Goal: Transaction & Acquisition: Purchase product/service

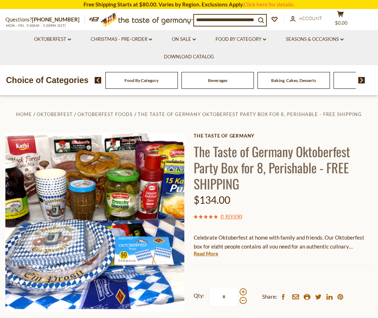
click at [139, 83] on div "Food By Category" at bounding box center [141, 80] width 72 height 17
click at [153, 88] on div "Food By Category" at bounding box center [141, 80] width 72 height 17
click at [153, 85] on div "Food By Category" at bounding box center [141, 80] width 72 height 17
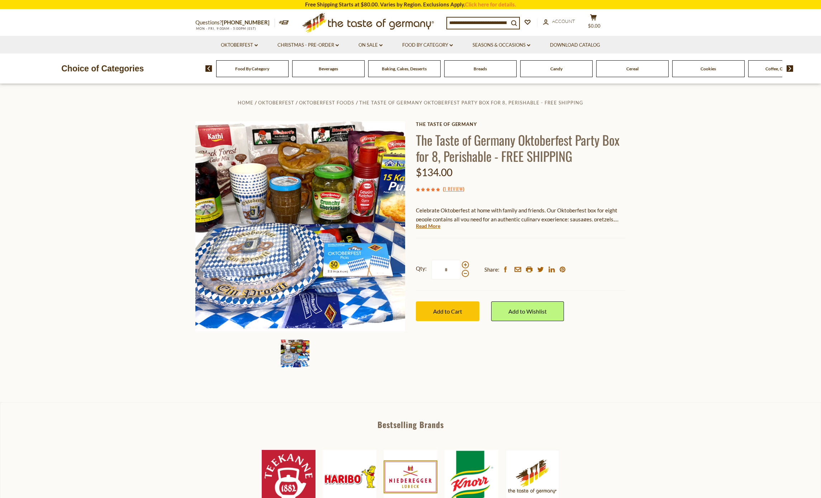
click at [242, 68] on span "Food By Category" at bounding box center [252, 68] width 34 height 5
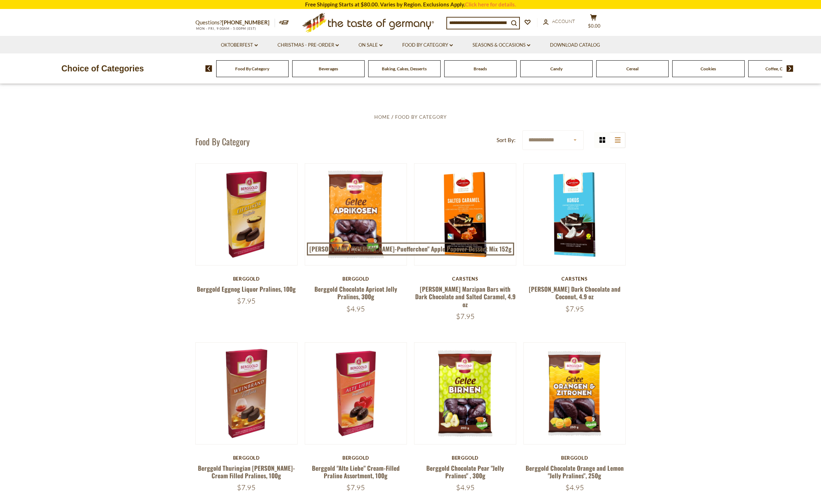
click at [244, 73] on div "Food By Category" at bounding box center [252, 68] width 72 height 17
click at [310, 48] on link "Christmas - PRE-ORDER dropdown_arrow" at bounding box center [307, 45] width 61 height 8
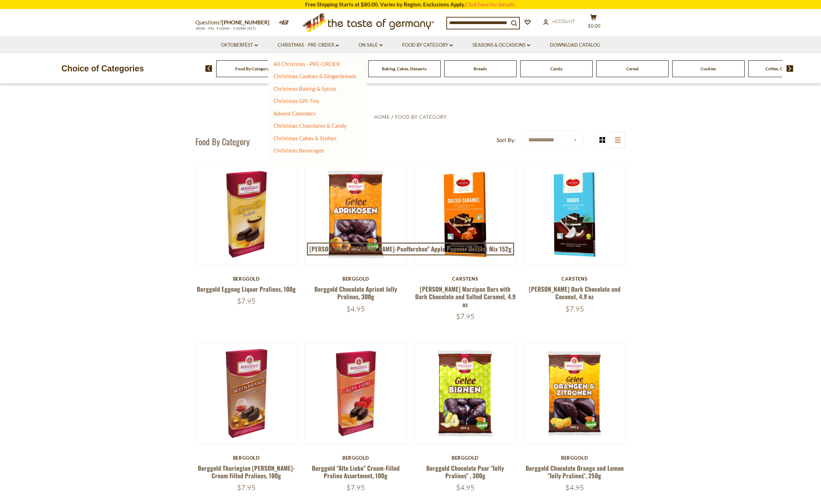
click at [328, 68] on ul "All Christmas - PRE-ORDER Christmas Cookies & Gingerbreads Christmas Baking & S…" at bounding box center [315, 108] width 83 height 94
click at [343, 77] on link "Christmas Cookies & Gingerbreads" at bounding box center [315, 76] width 83 height 6
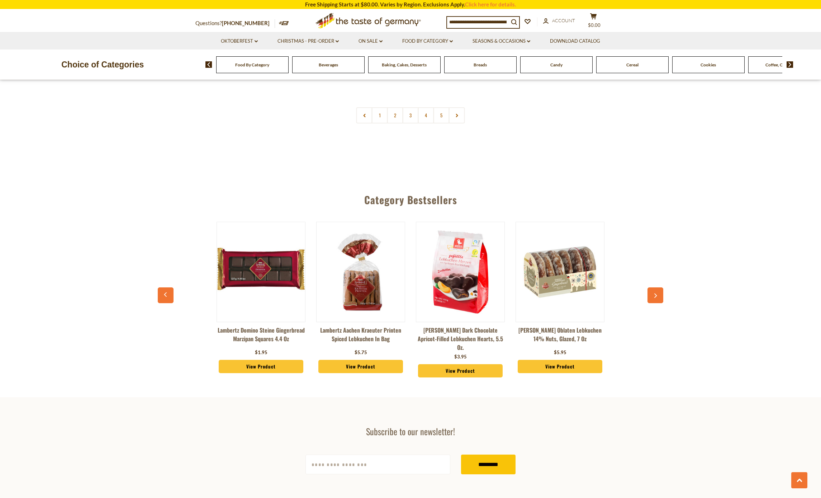
scroll to position [1859, 0]
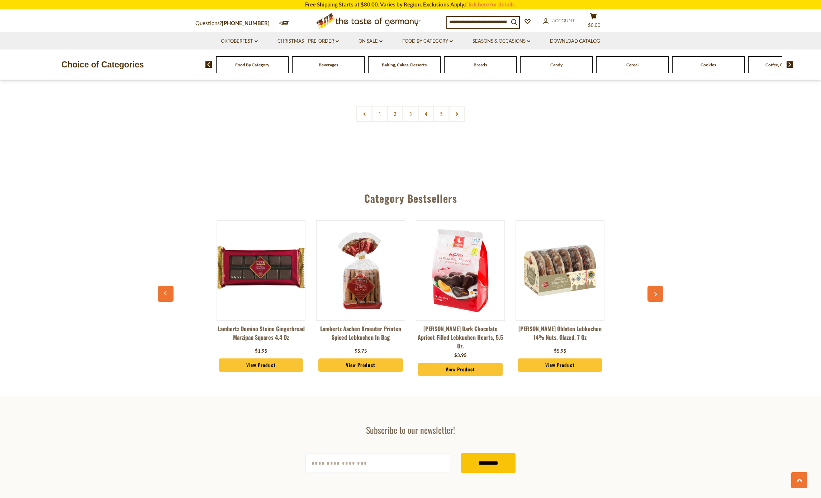
click at [245, 262] on img at bounding box center [261, 270] width 88 height 88
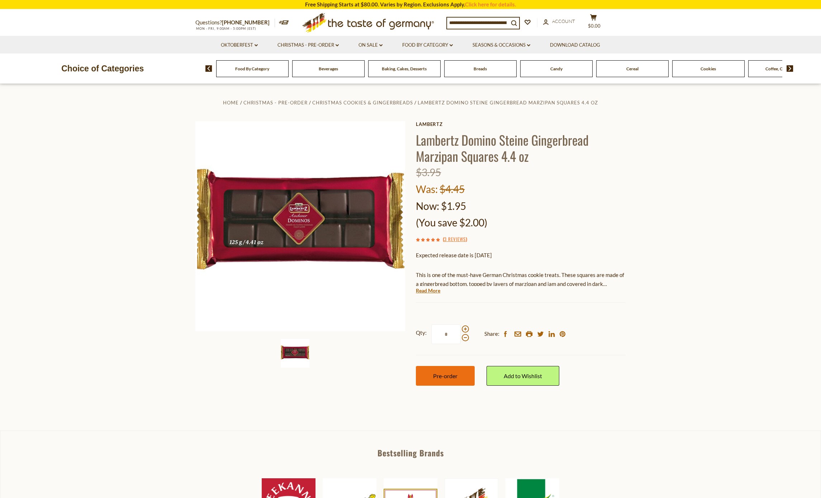
click at [444, 376] on button "Pre-order" at bounding box center [445, 376] width 59 height 20
click at [448, 380] on button "Pre-order" at bounding box center [445, 376] width 59 height 20
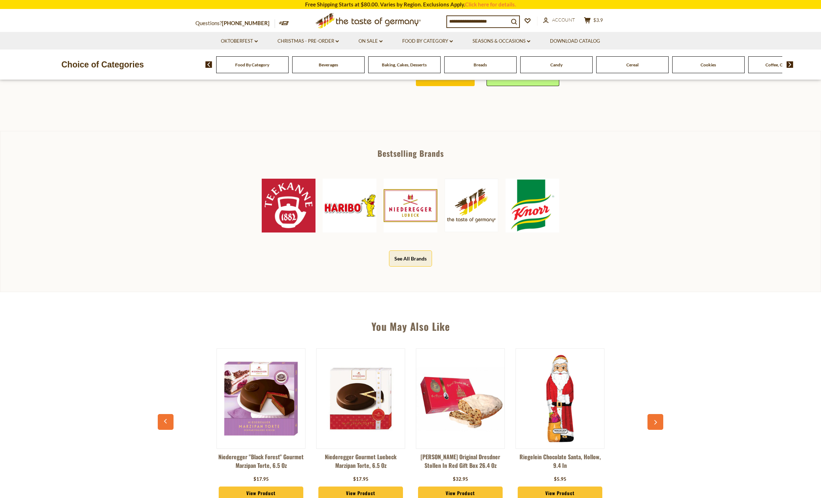
scroll to position [321, 0]
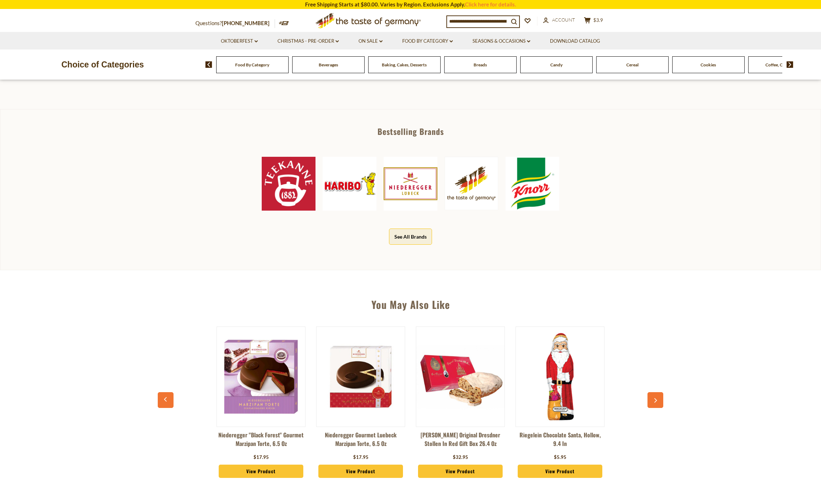
click at [249, 372] on img at bounding box center [261, 376] width 88 height 88
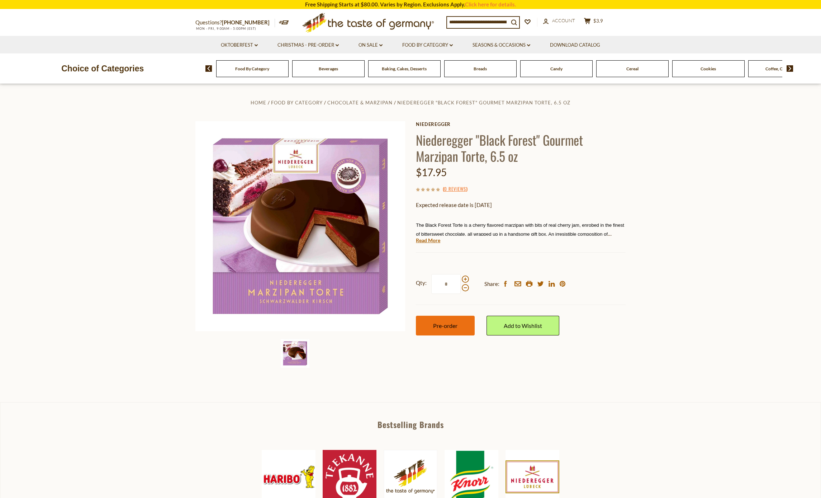
click at [454, 327] on button "Pre-order" at bounding box center [445, 325] width 59 height 20
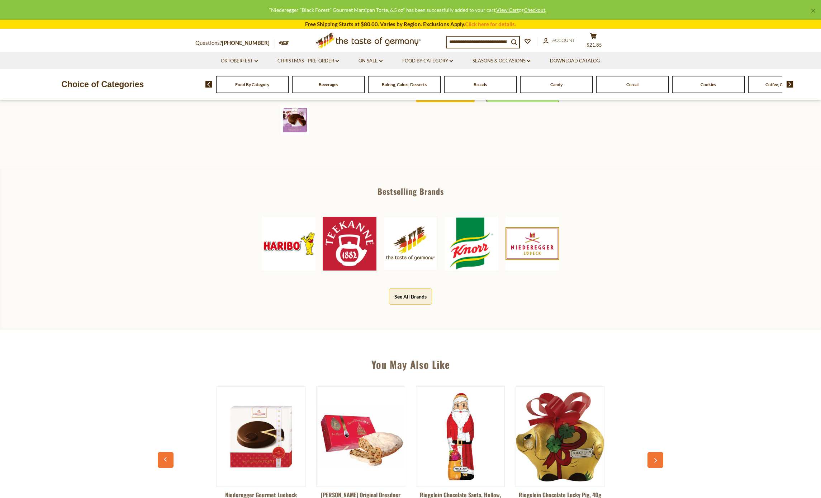
scroll to position [363, 0]
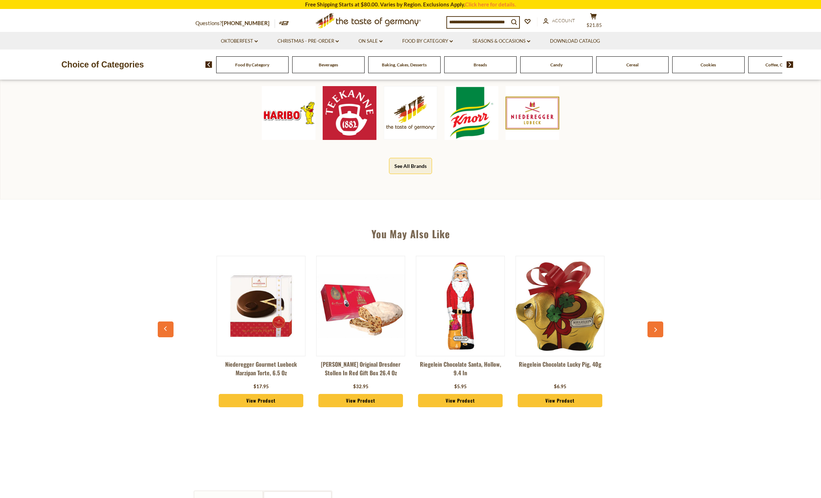
click at [654, 331] on icon "button" at bounding box center [655, 329] width 5 height 5
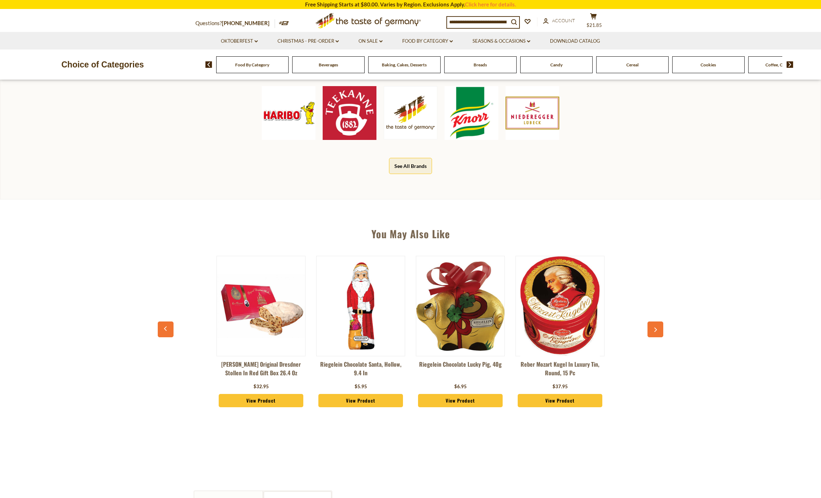
click at [654, 331] on icon "button" at bounding box center [655, 329] width 5 height 5
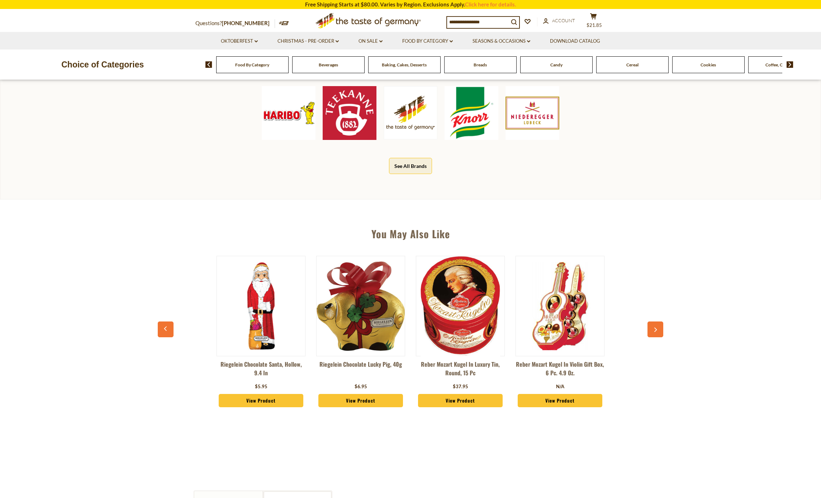
click at [654, 331] on icon "button" at bounding box center [655, 329] width 5 height 5
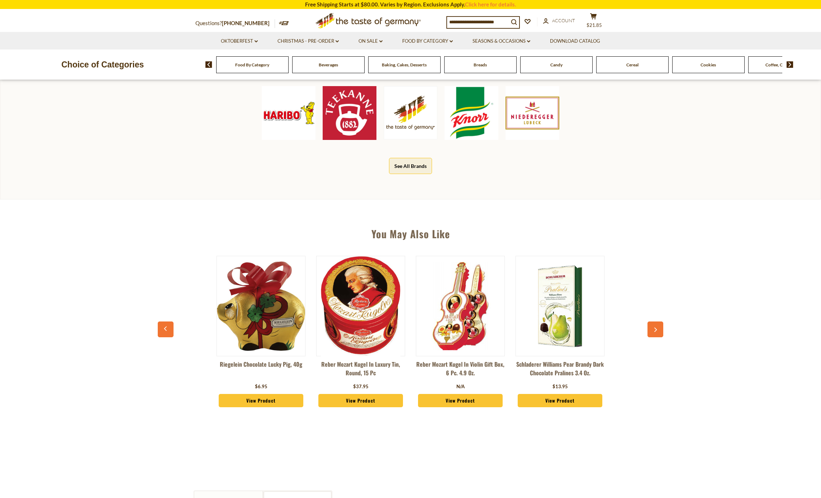
click at [654, 331] on icon "button" at bounding box center [655, 329] width 5 height 5
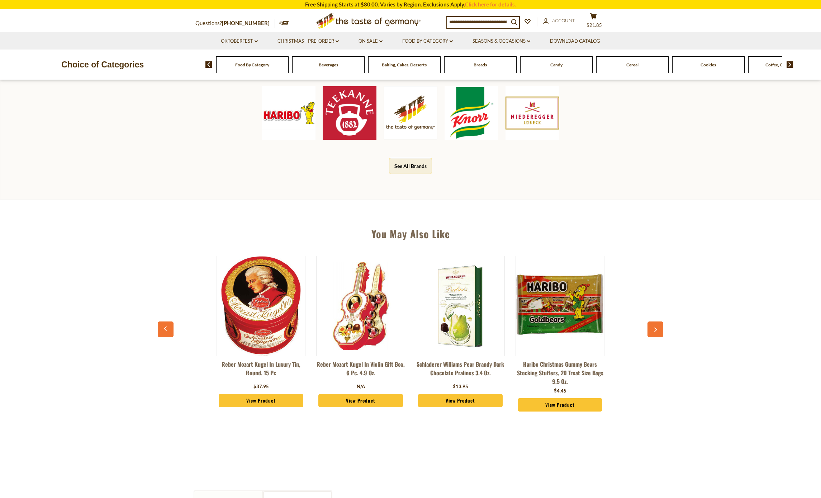
click at [654, 331] on icon "button" at bounding box center [655, 329] width 5 height 5
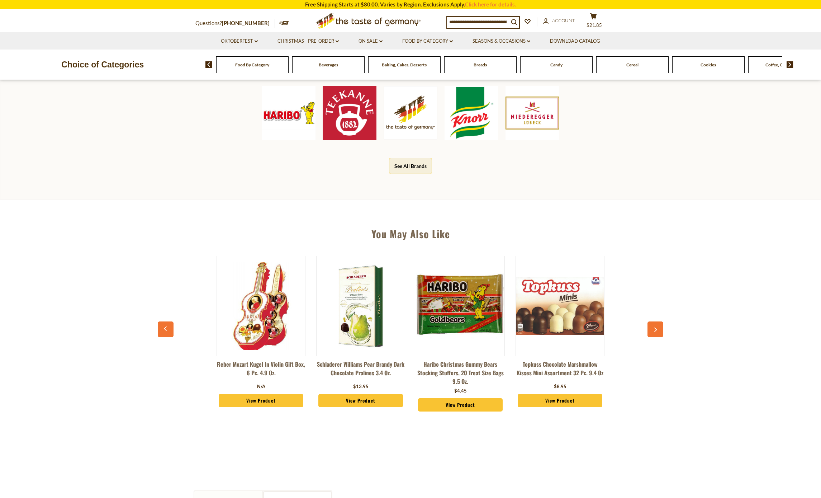
click at [654, 331] on icon "button" at bounding box center [655, 329] width 5 height 5
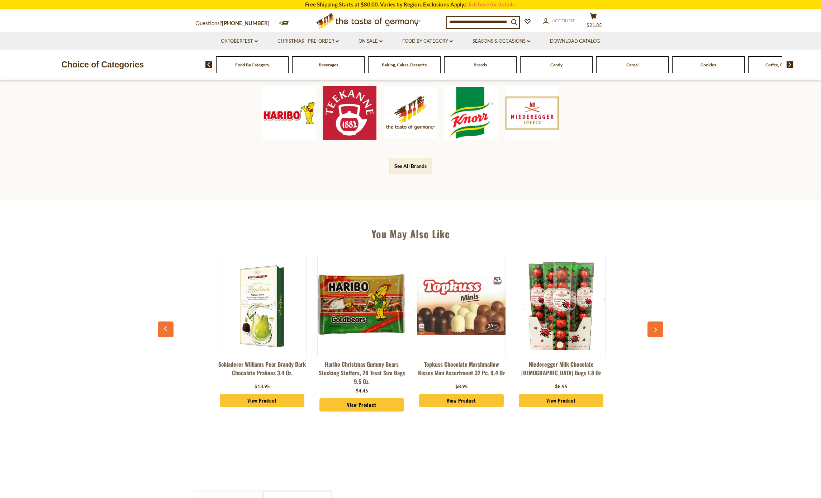
scroll to position [0, 598]
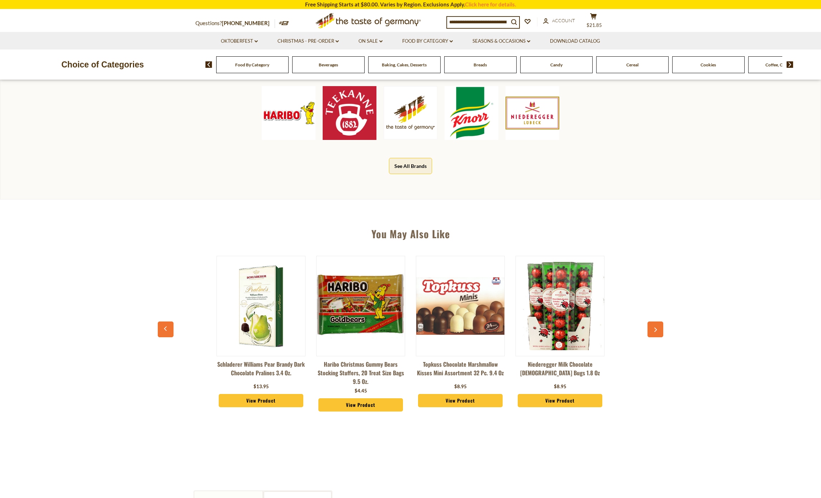
click at [654, 331] on icon "button" at bounding box center [655, 329] width 5 height 5
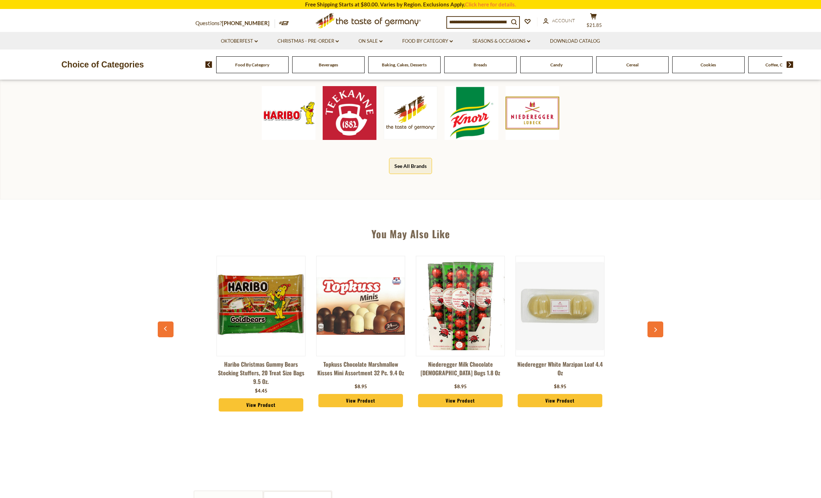
click at [654, 331] on icon "button" at bounding box center [655, 329] width 5 height 5
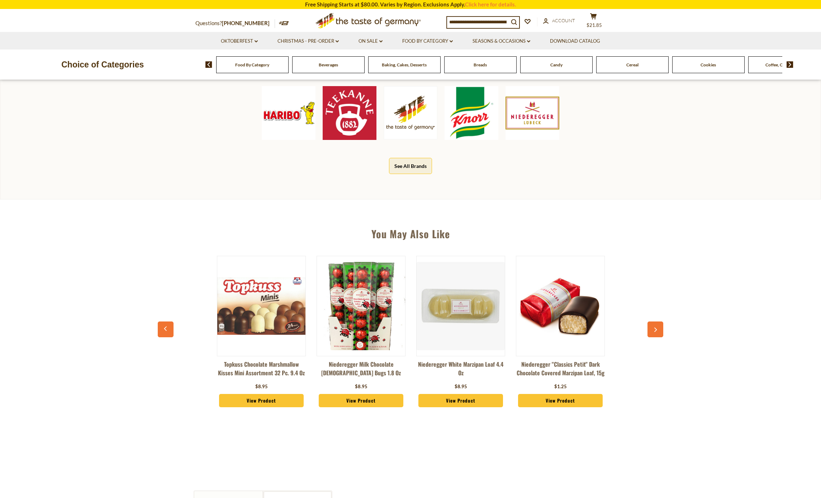
scroll to position [0, 797]
click at [467, 320] on img at bounding box center [460, 306] width 88 height 88
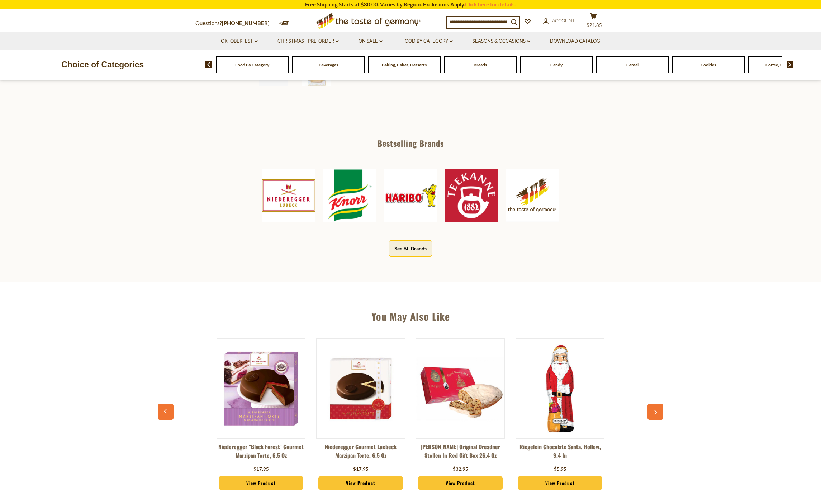
scroll to position [319, 0]
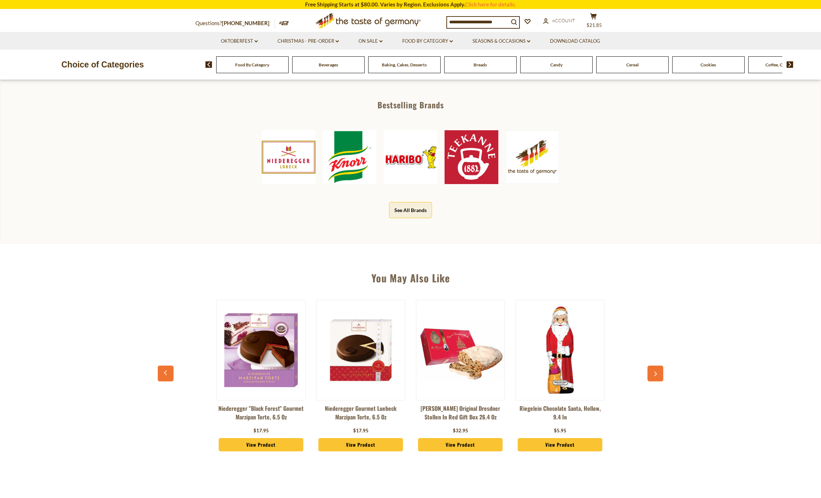
click at [652, 375] on button "button" at bounding box center [655, 373] width 16 height 16
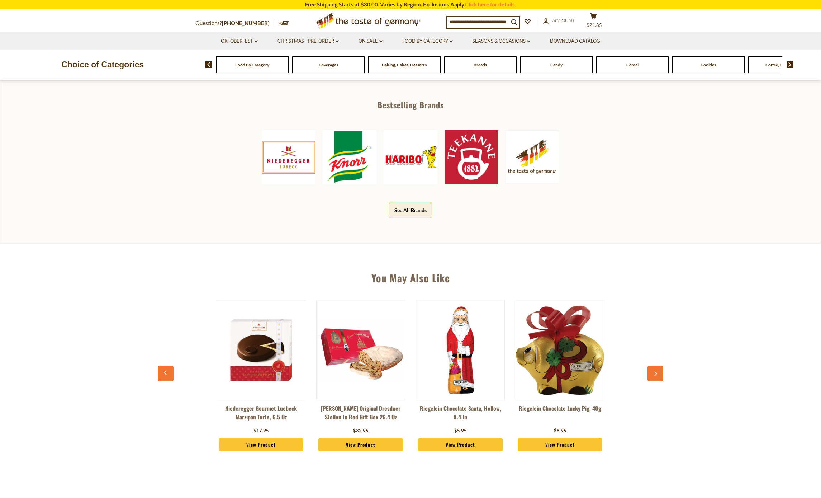
click at [652, 375] on button "button" at bounding box center [655, 373] width 16 height 16
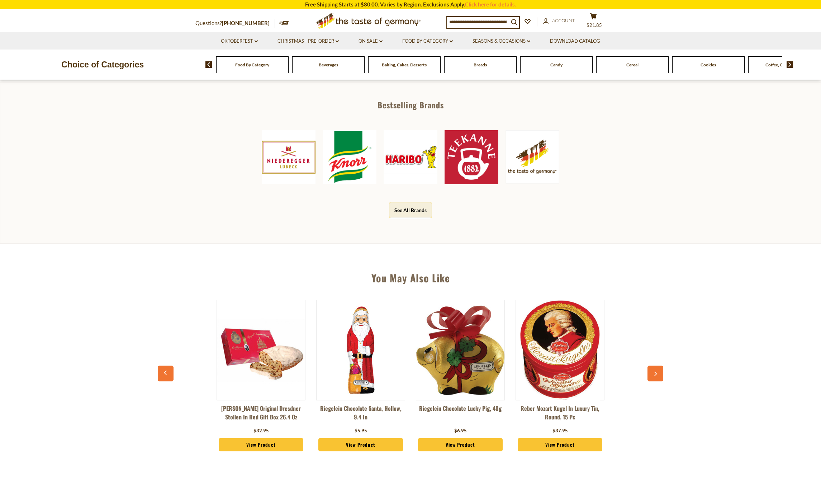
click at [652, 375] on button "button" at bounding box center [655, 373] width 16 height 16
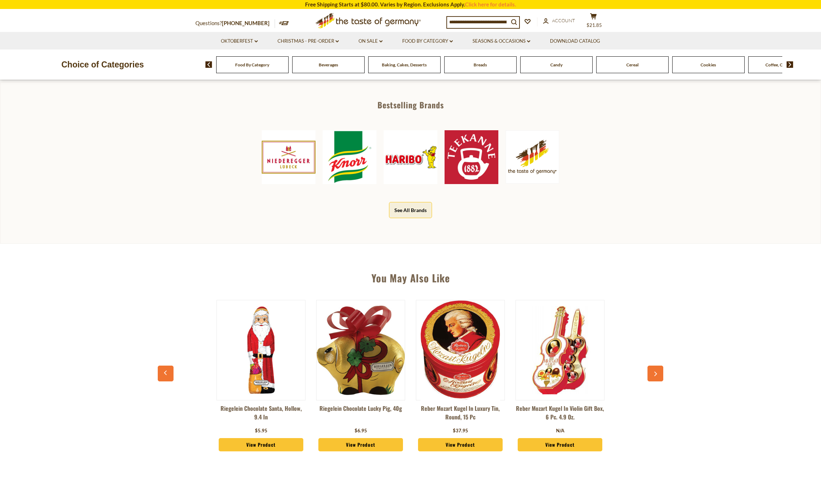
click at [652, 375] on button "button" at bounding box center [655, 373] width 16 height 16
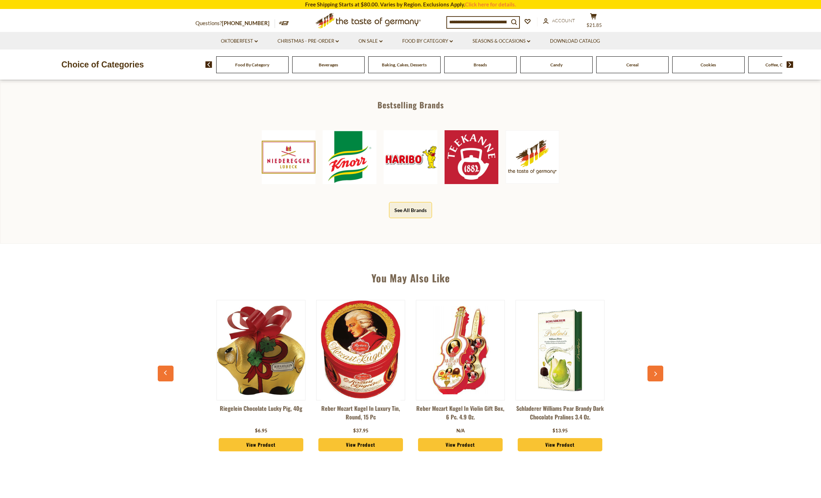
click at [652, 375] on button "button" at bounding box center [655, 373] width 16 height 16
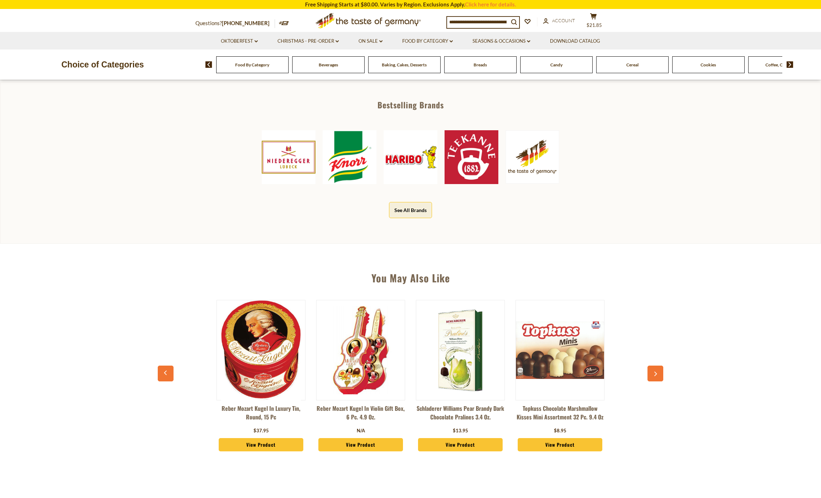
click at [652, 375] on button "button" at bounding box center [655, 373] width 16 height 16
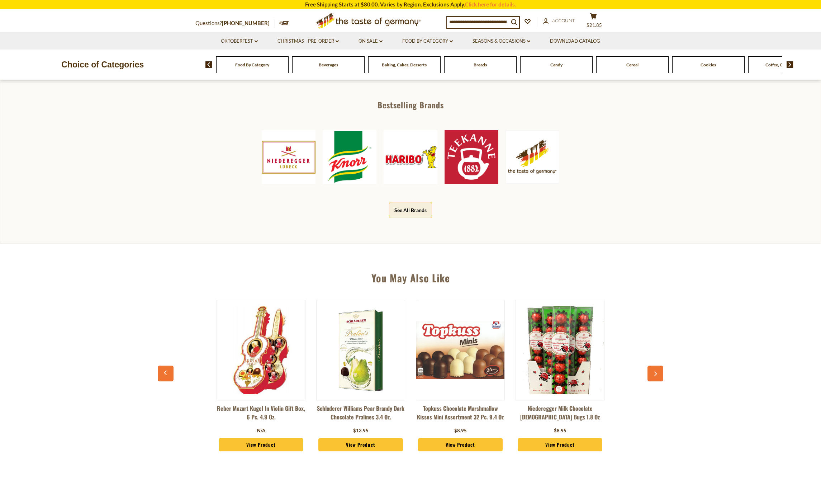
click at [652, 375] on button "button" at bounding box center [655, 373] width 16 height 16
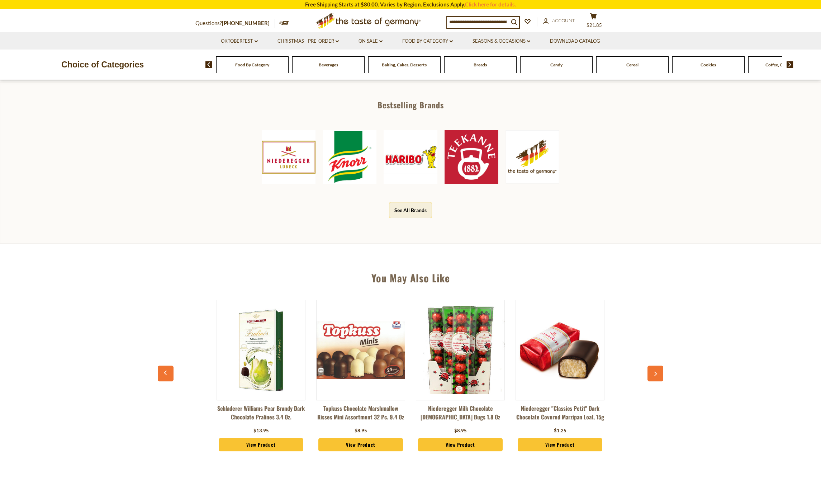
click at [652, 375] on button "button" at bounding box center [655, 373] width 16 height 16
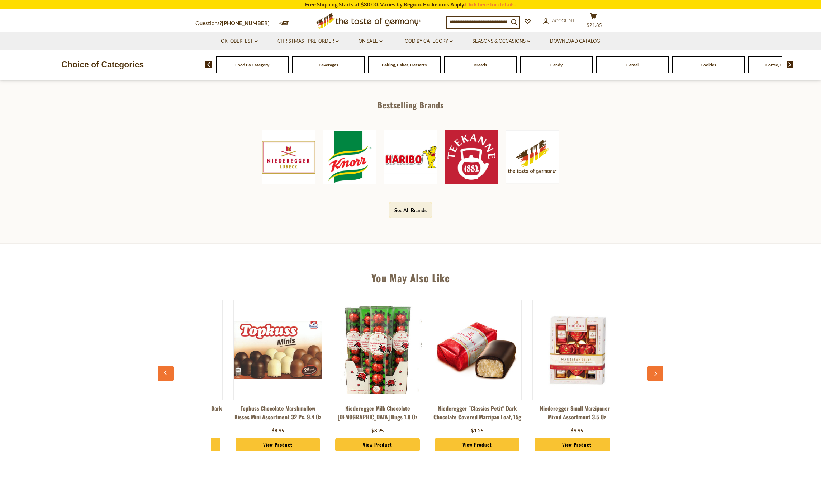
scroll to position [0, 797]
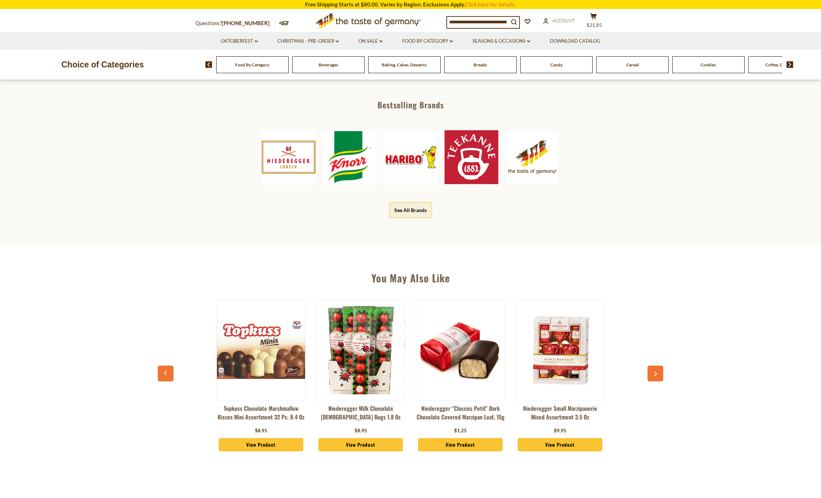
click at [456, 362] on img at bounding box center [460, 349] width 88 height 63
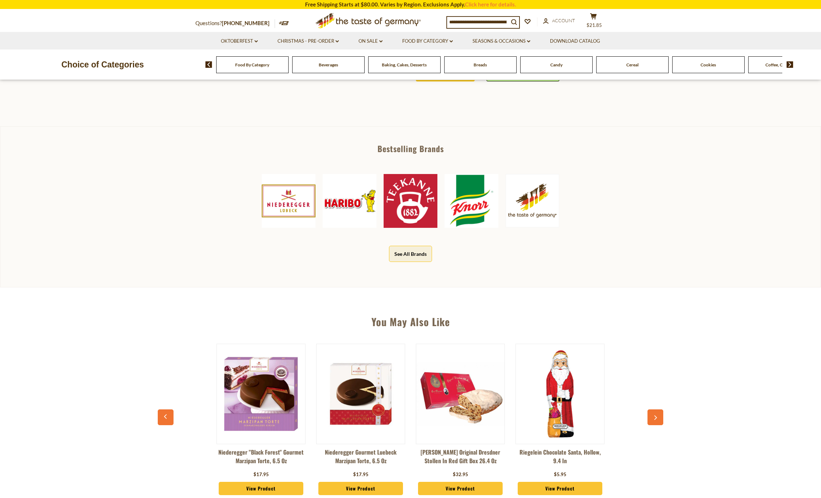
scroll to position [343, 0]
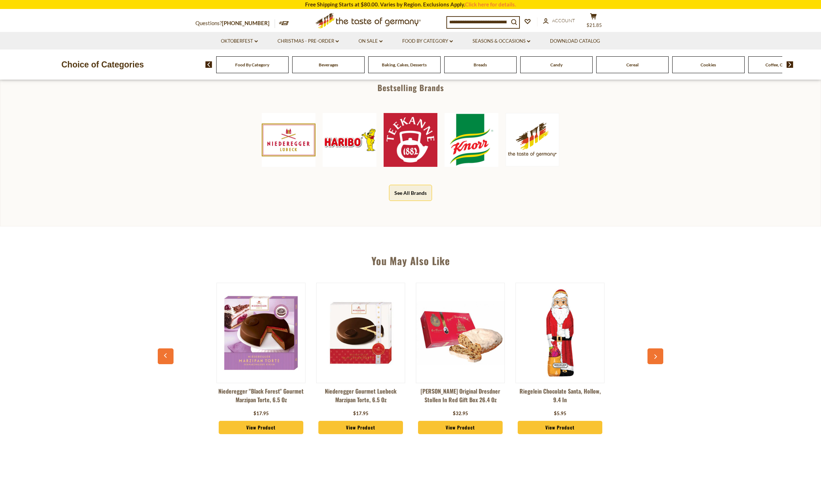
click at [646, 358] on div "Niederegger "Black Forest" Gourmet Marzipan Torte, 6.5 oz $17.95 View Product N…" at bounding box center [410, 362] width 498 height 177
click at [661, 357] on button "button" at bounding box center [655, 356] width 16 height 16
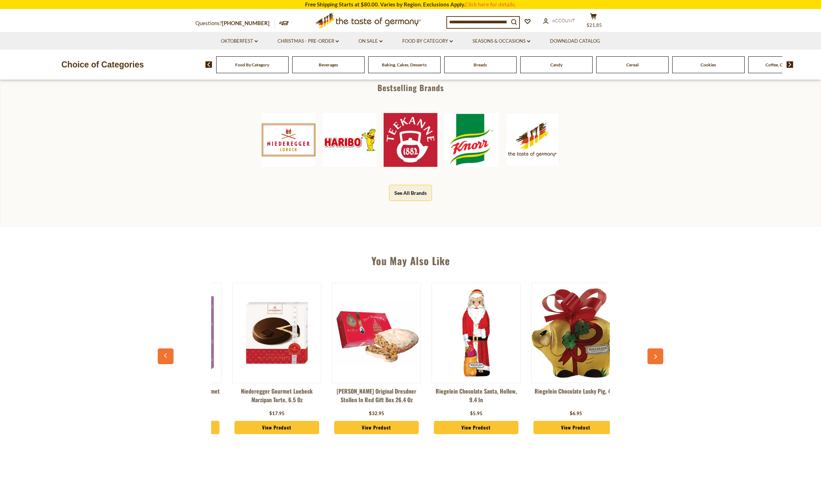
scroll to position [0, 100]
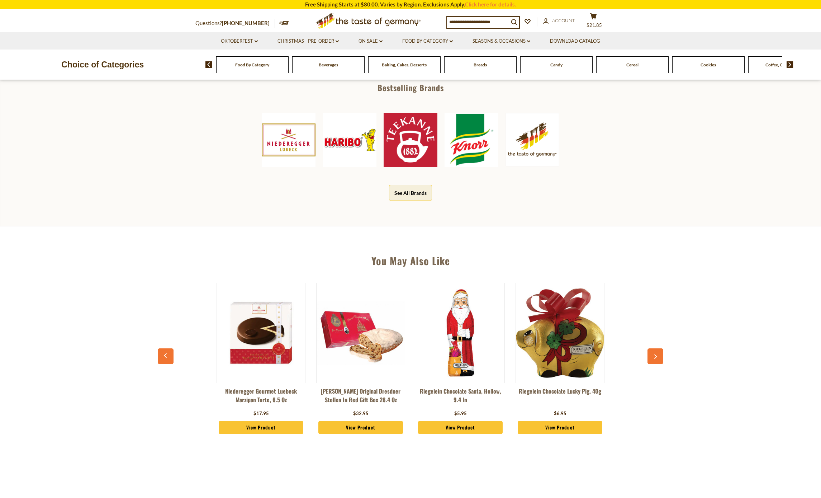
click at [660, 353] on button "button" at bounding box center [655, 356] width 16 height 16
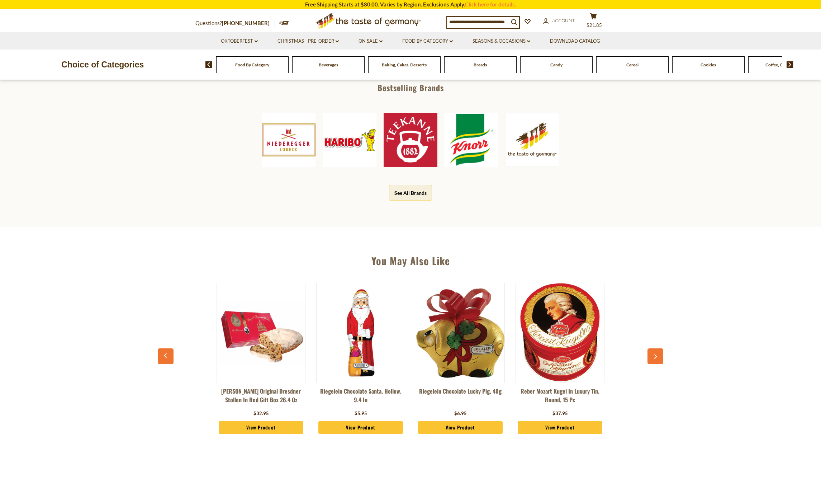
click at [658, 353] on button "button" at bounding box center [655, 356] width 16 height 16
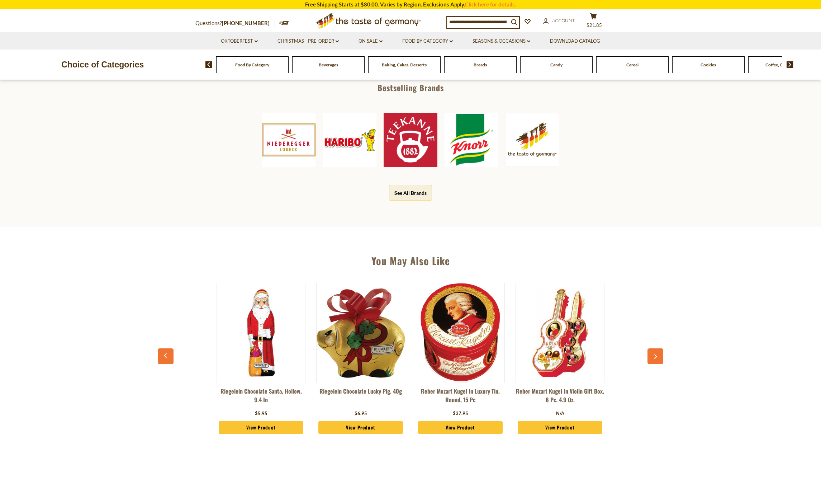
click at [658, 353] on button "button" at bounding box center [655, 356] width 16 height 16
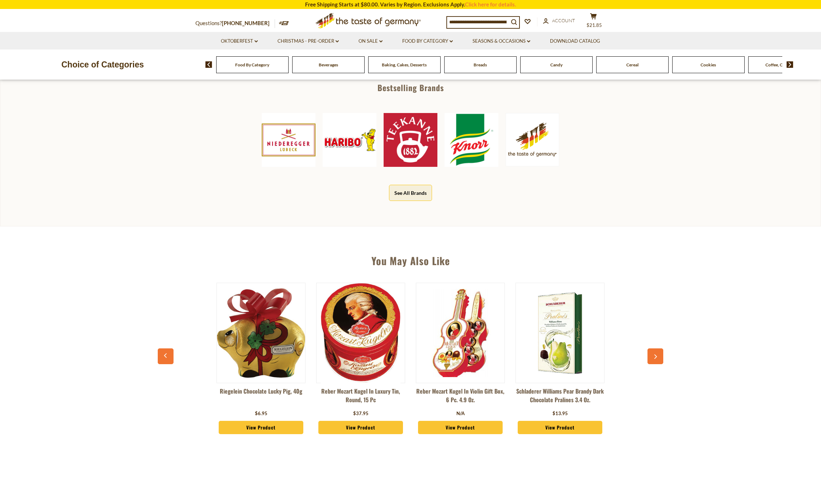
click at [658, 353] on button "button" at bounding box center [655, 356] width 16 height 16
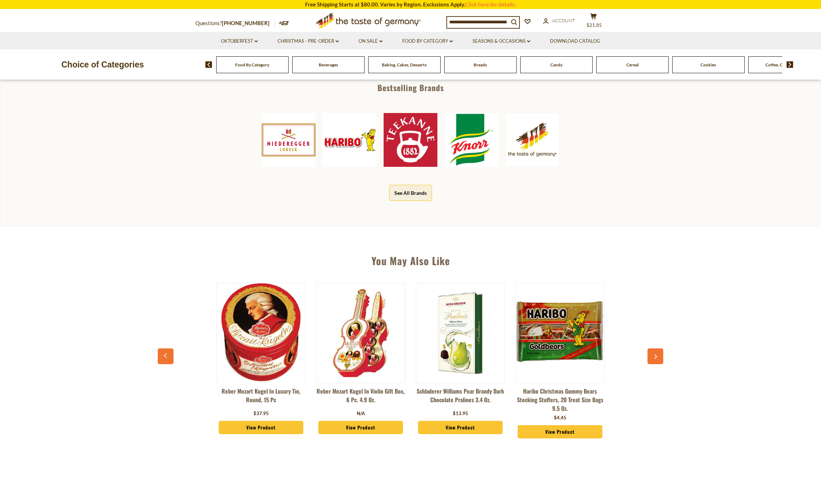
click at [657, 354] on icon "button" at bounding box center [655, 356] width 5 height 5
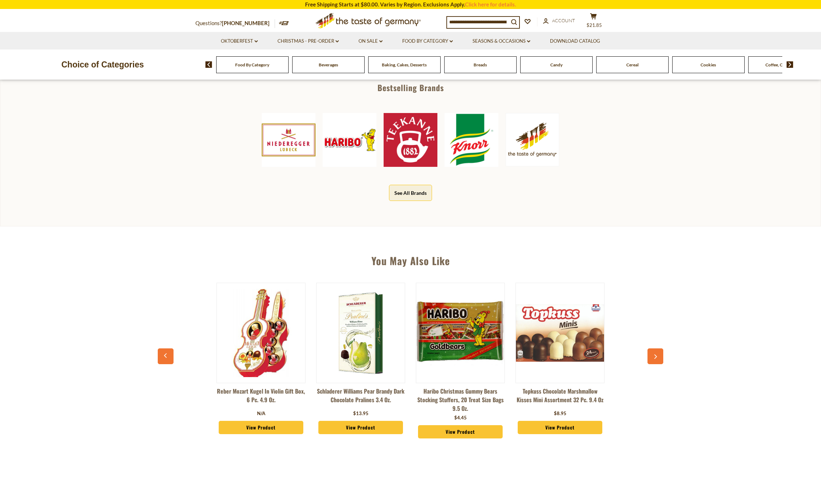
click at [657, 354] on icon "button" at bounding box center [655, 356] width 5 height 5
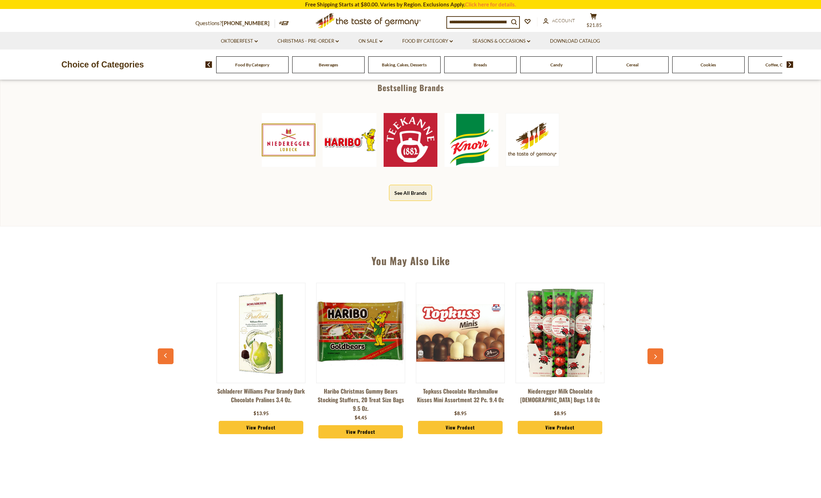
click at [656, 354] on icon "button" at bounding box center [655, 356] width 5 height 5
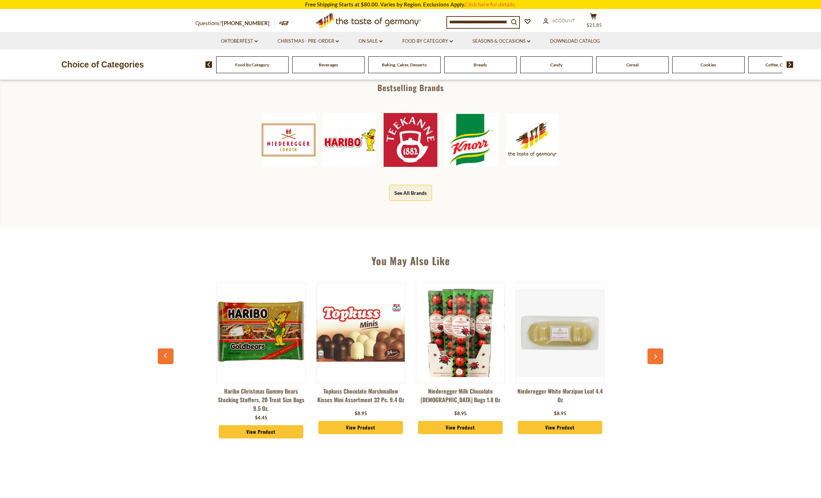
click at [656, 354] on icon "button" at bounding box center [655, 356] width 5 height 5
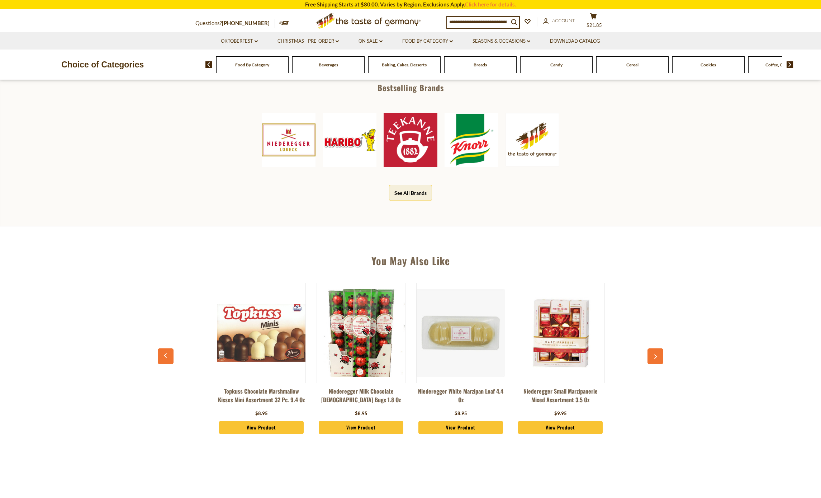
scroll to position [0, 897]
click at [656, 354] on icon "button" at bounding box center [655, 356] width 5 height 5
click at [558, 350] on img at bounding box center [560, 333] width 88 height 88
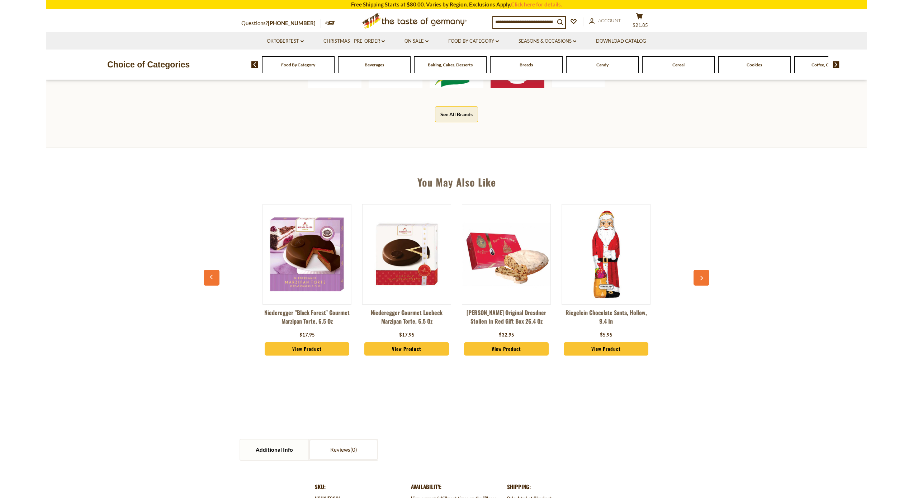
scroll to position [481, 0]
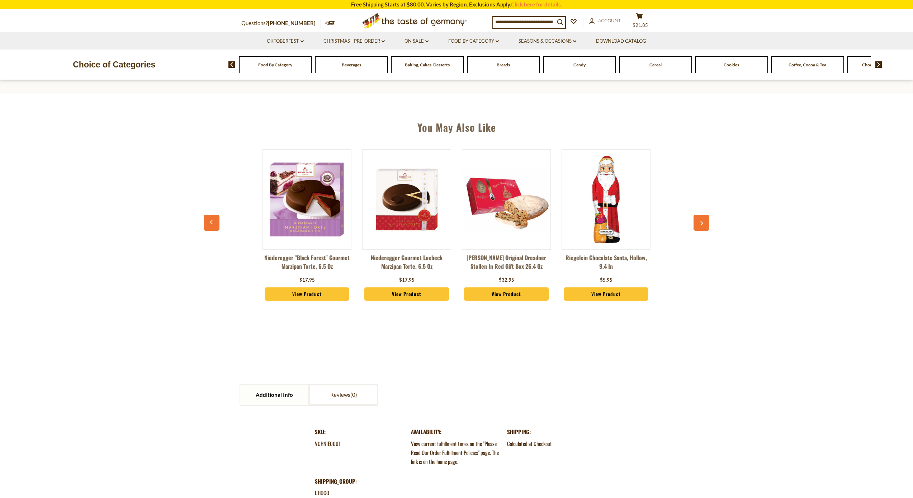
click at [141, 23] on section "Questions? [PHONE_NUMBER] MON - FRI, 9:00AM - 5:00PM (EST) × Questions? [PHONE_…" at bounding box center [456, 21] width 913 height 22
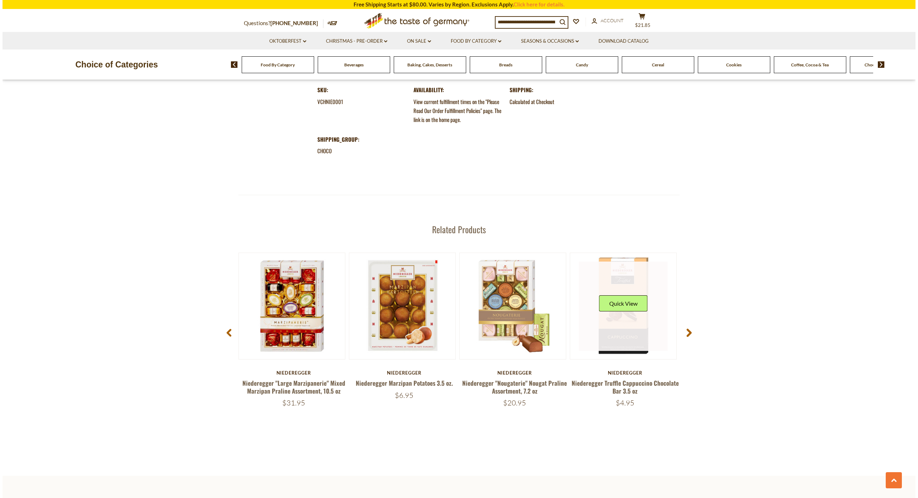
scroll to position [858, 0]
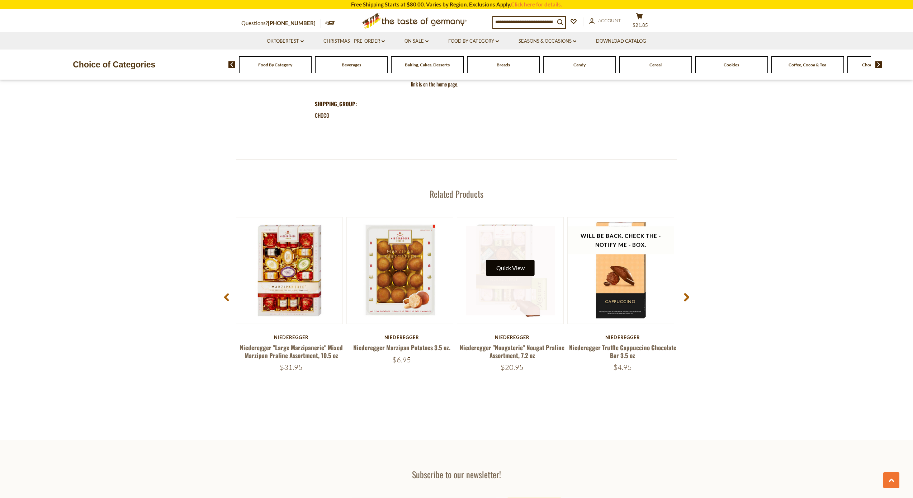
click at [505, 268] on button "Quick View" at bounding box center [510, 268] width 48 height 16
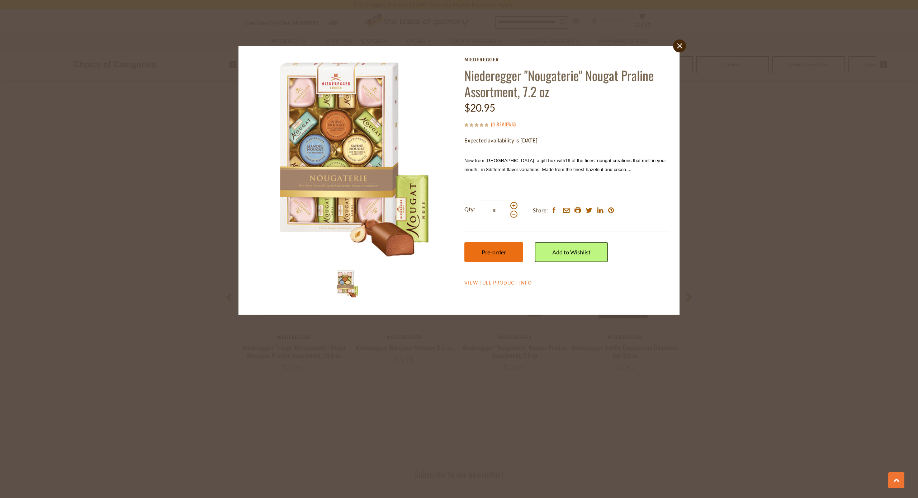
click at [500, 251] on span "Pre-order" at bounding box center [493, 251] width 24 height 7
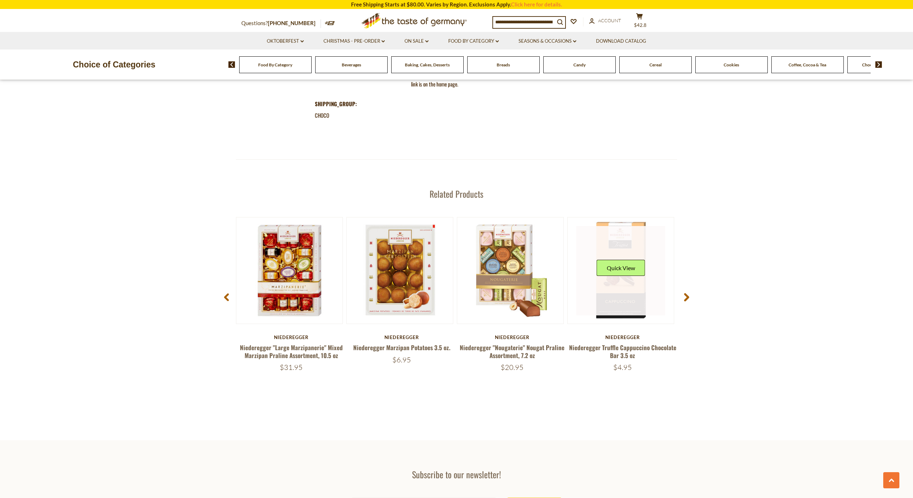
click at [603, 275] on div "Quick View" at bounding box center [620, 271] width 48 height 22
click at [618, 260] on button "Quick View" at bounding box center [620, 268] width 48 height 16
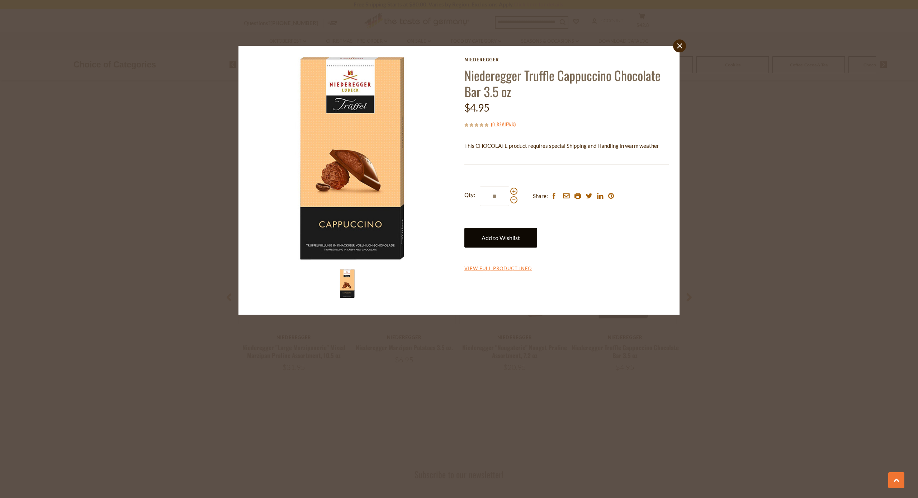
click at [509, 238] on link "Add to Wishlist" at bounding box center [500, 238] width 73 height 20
